Goal: Task Accomplishment & Management: Use online tool/utility

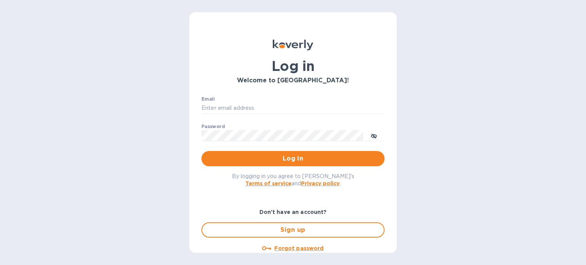
type input "[PERSON_NAME][EMAIL_ADDRESS][DOMAIN_NAME]"
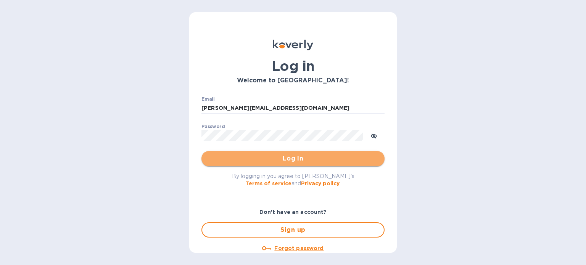
click at [299, 158] on span "Log in" at bounding box center [293, 158] width 171 height 9
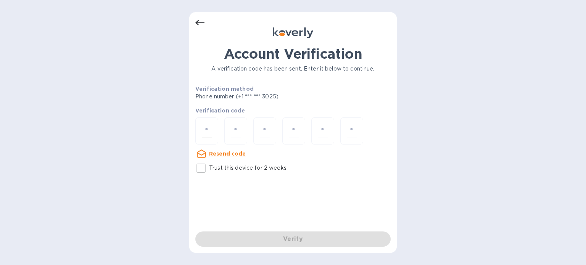
click at [208, 123] on div at bounding box center [206, 131] width 23 height 27
type input "2"
type input "5"
type input "3"
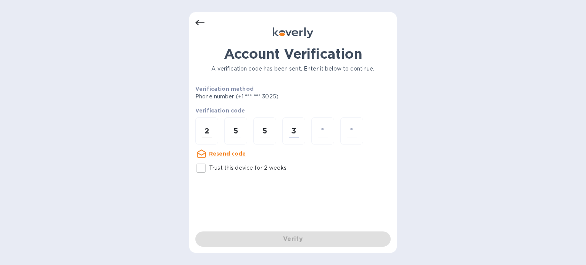
type input "6"
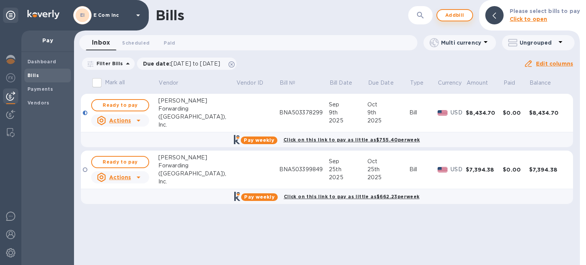
click at [457, 13] on span "Add bill" at bounding box center [455, 15] width 23 height 9
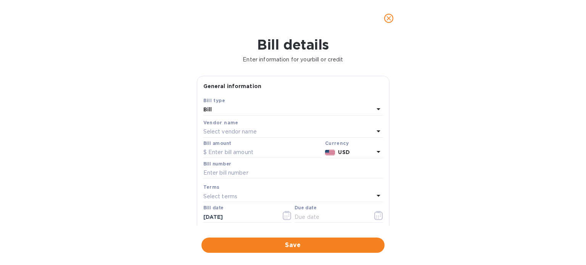
click at [246, 128] on p "Select vendor name" at bounding box center [229, 132] width 53 height 8
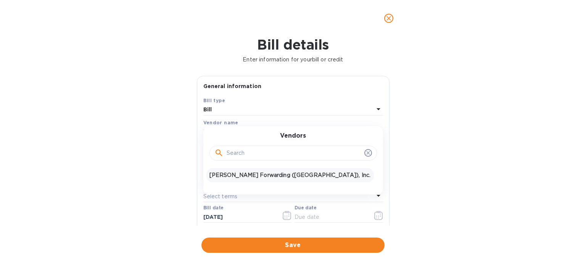
click at [240, 177] on p "JAS Forwarding (USA), Inc." at bounding box center [290, 175] width 161 height 8
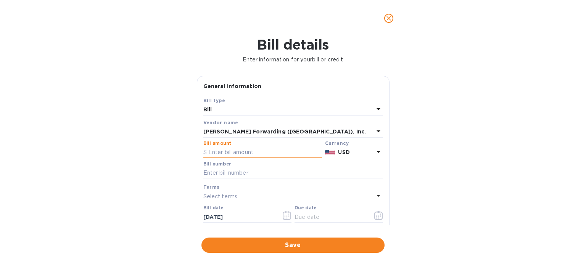
click at [249, 152] on input "text" at bounding box center [262, 152] width 119 height 11
type input "700"
type input "BNA503380657"
type input "10/03/2025"
type input "BNA503380657"
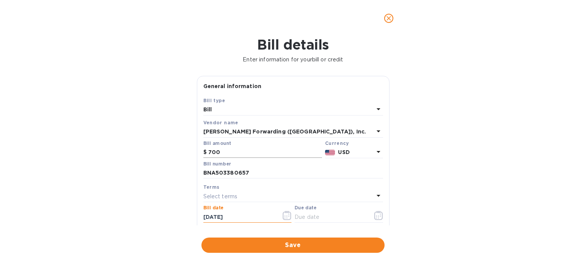
type input "09/11/2025"
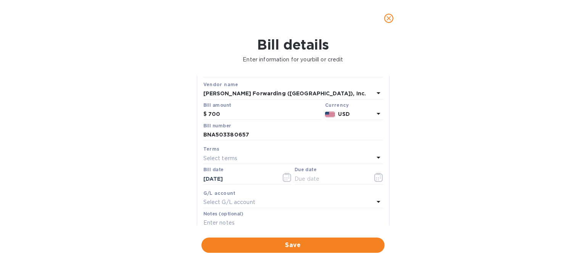
click at [357, 153] on div "Terms" at bounding box center [293, 149] width 180 height 8
click at [304, 159] on div "Select terms" at bounding box center [288, 158] width 171 height 11
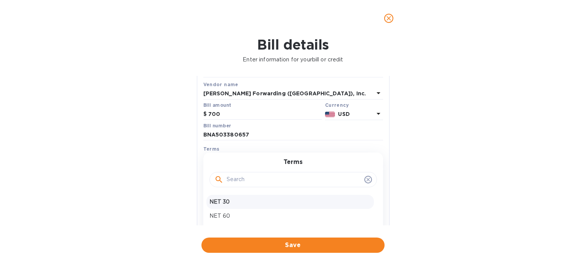
click at [219, 201] on p "NET 30" at bounding box center [290, 202] width 161 height 8
type input "10/11/2025"
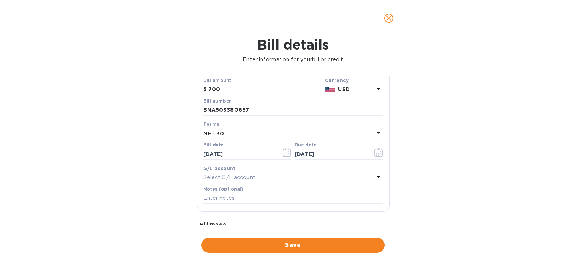
scroll to position [76, 0]
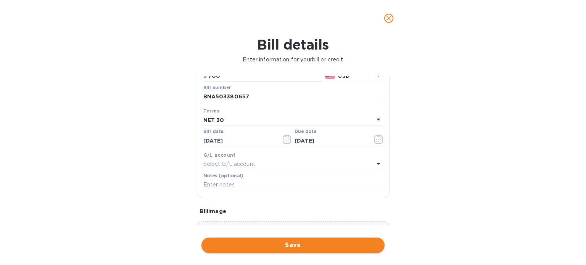
click at [302, 241] on span "Save" at bounding box center [293, 245] width 171 height 9
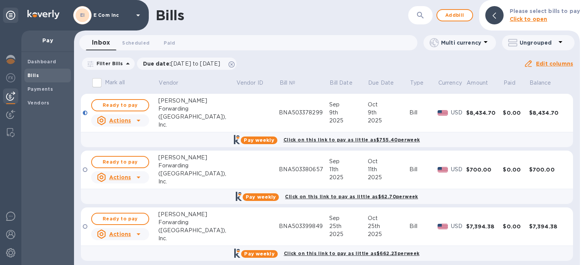
click at [82, 169] on td at bounding box center [86, 170] width 10 height 39
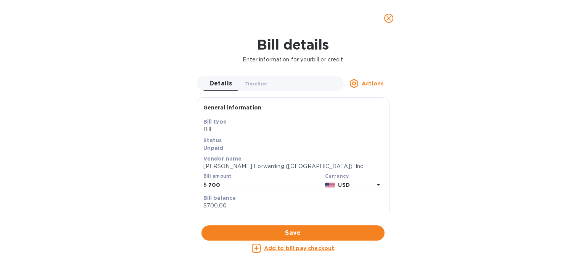
click at [390, 18] on icon "close" at bounding box center [389, 19] width 8 height 8
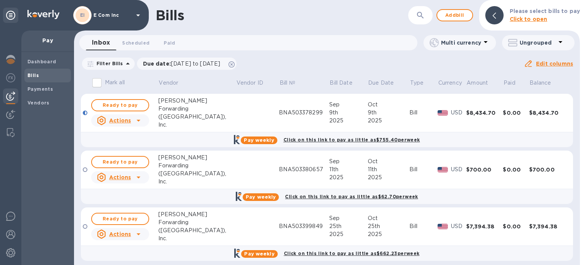
click at [98, 83] on input "Mark all" at bounding box center [97, 83] width 16 height 16
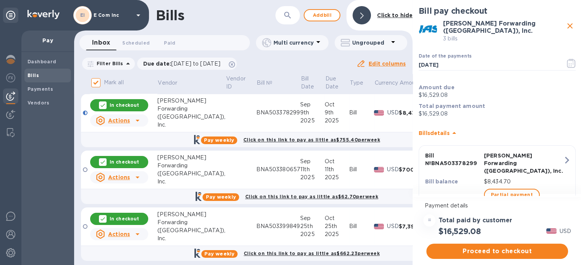
click at [103, 218] on icon at bounding box center [103, 219] width 6 height 6
checkbox input "false"
click at [504, 250] on span "Proceed to checkout" at bounding box center [496, 251] width 129 height 9
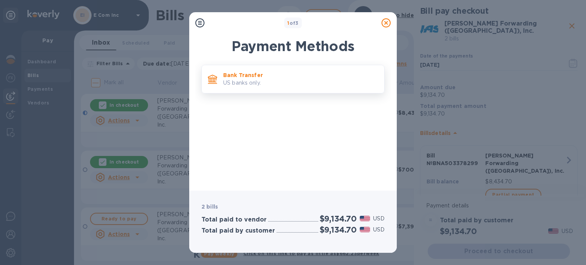
click at [284, 86] on p "US banks only." at bounding box center [300, 83] width 155 height 8
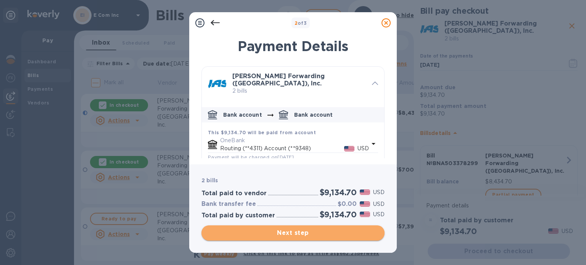
click at [279, 236] on span "Next step" at bounding box center [293, 233] width 171 height 9
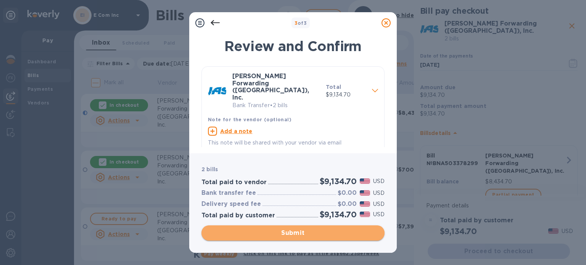
click at [279, 236] on span "Submit" at bounding box center [293, 233] width 171 height 9
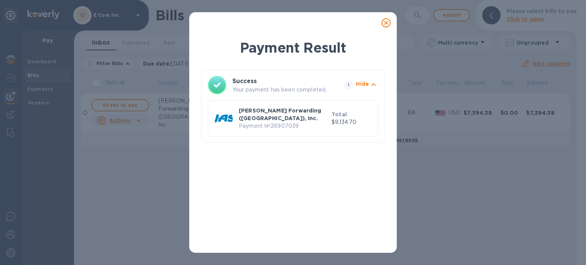
click at [282, 122] on p "Payment № 26907039" at bounding box center [284, 126] width 90 height 8
copy p "26907039"
